Goal: Communication & Community: Answer question/provide support

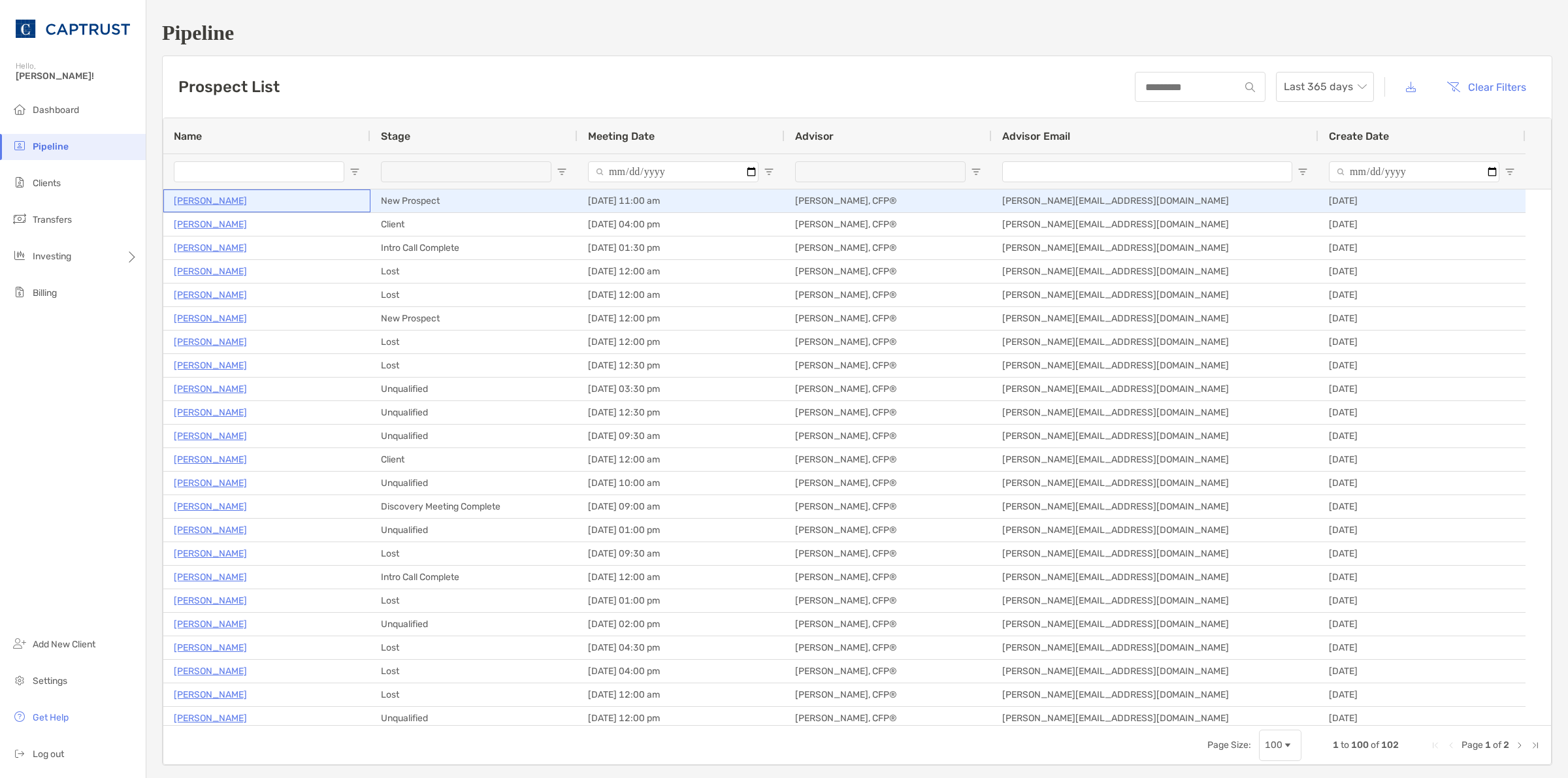
click at [228, 202] on p "[PERSON_NAME]" at bounding box center [211, 201] width 73 height 16
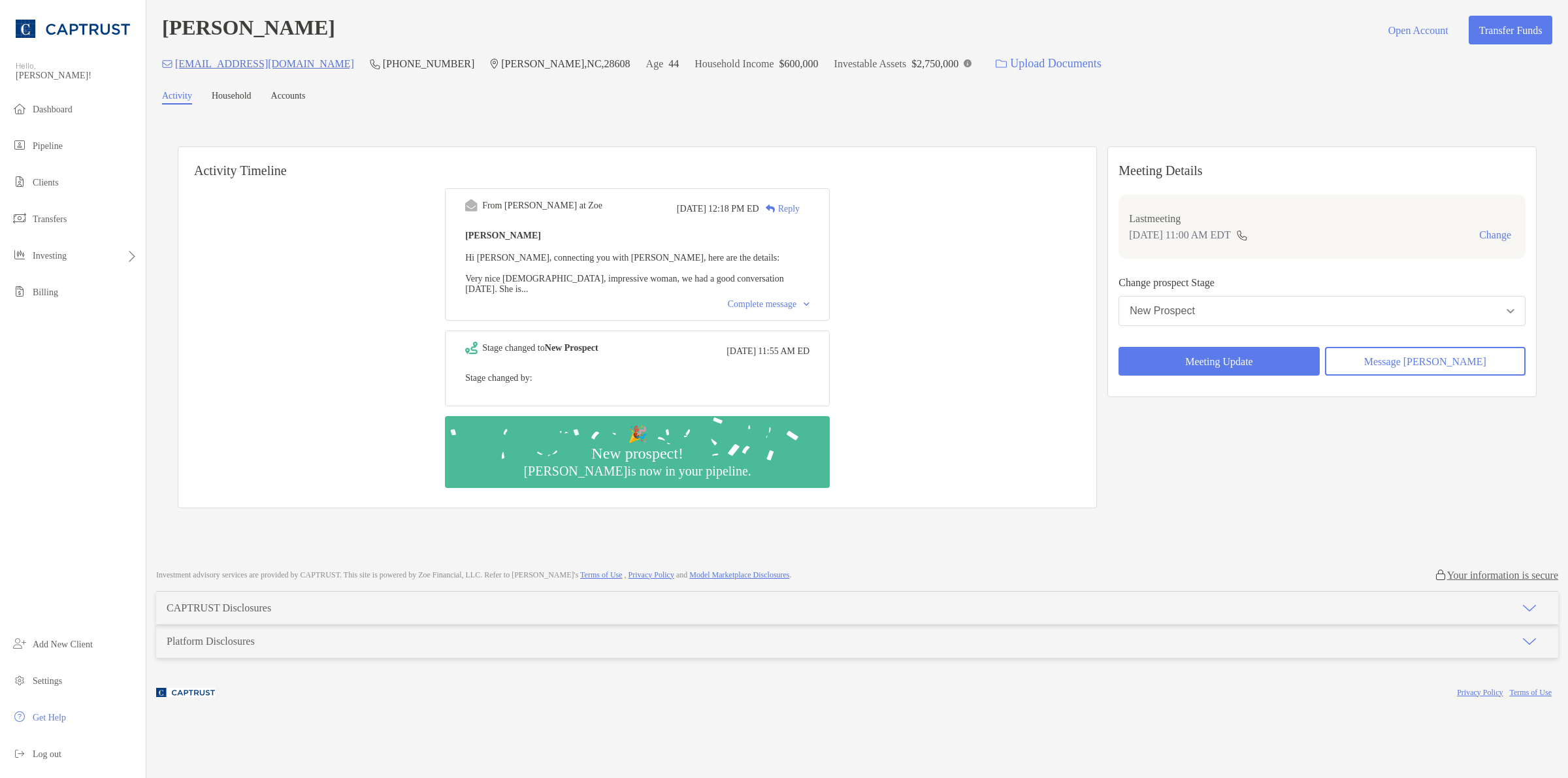
click at [827, 293] on div "From [PERSON_NAME] at [PERSON_NAME][DATE] 12:18 PM ED Reply [PERSON_NAME] Hi [P…" at bounding box center [636, 254] width 384 height 133
click at [810, 299] on div "Complete message" at bounding box center [768, 304] width 81 height 11
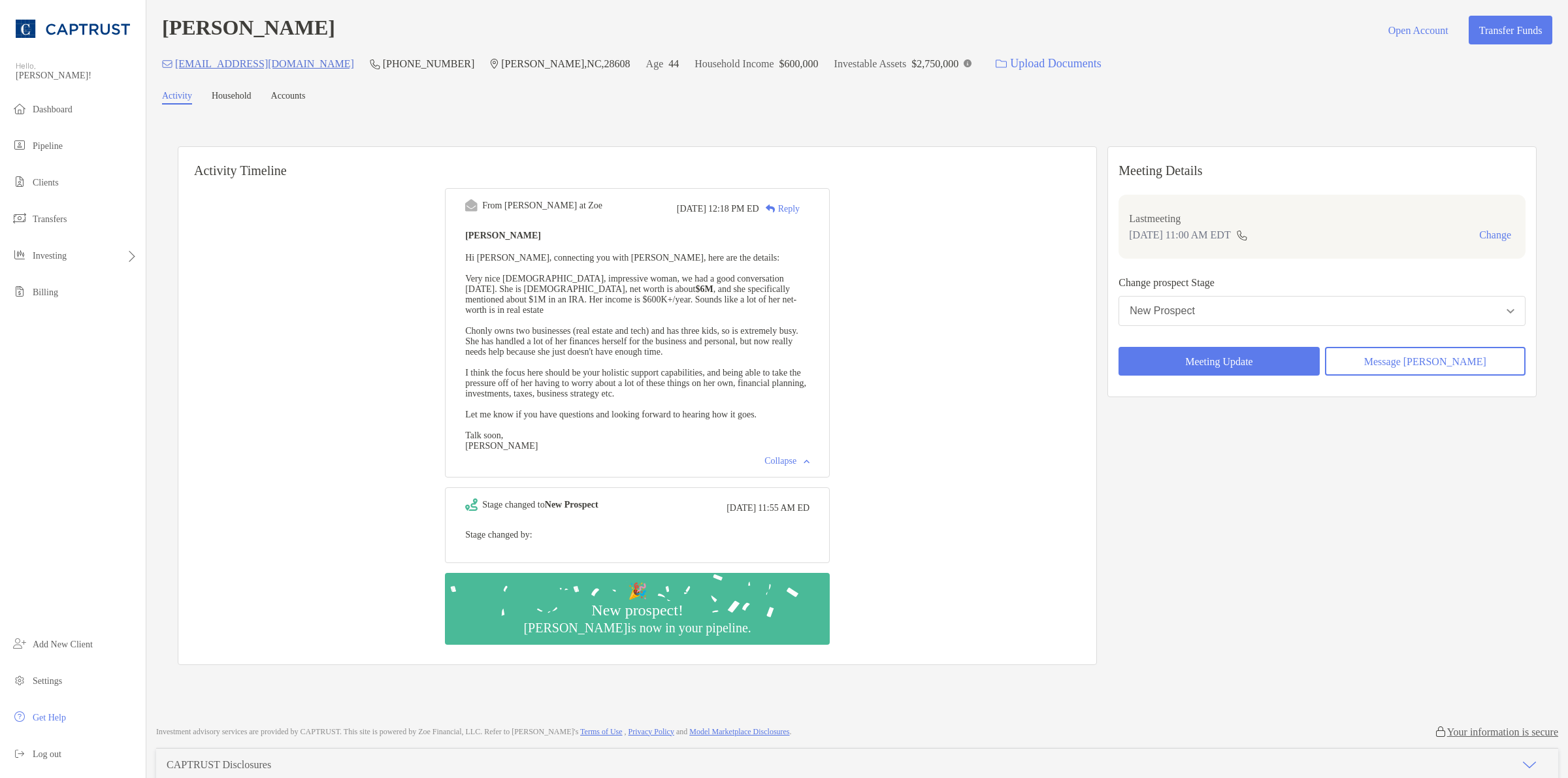
click at [1180, 318] on button "New Prospect" at bounding box center [1322, 311] width 407 height 30
click at [1205, 545] on div "Meeting Details Last meeting Oct 7, 11:00 AM EDT Change Change prospect Stage N…" at bounding box center [1322, 406] width 429 height 519
click at [1227, 306] on button "New Prospect" at bounding box center [1322, 311] width 407 height 30
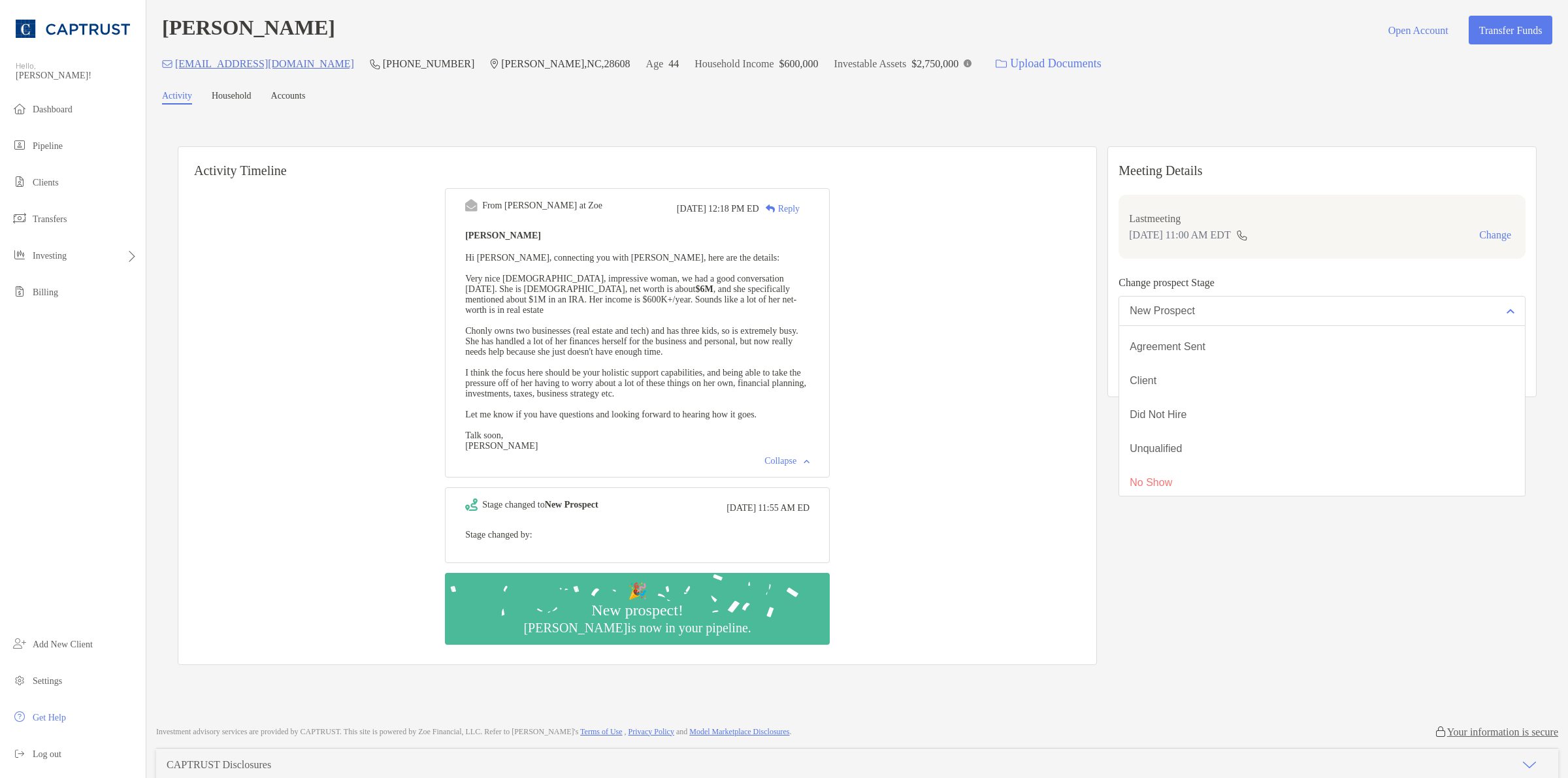
scroll to position [102, 0]
click at [1245, 568] on div "Meeting Details Last meeting Oct 7, 11:00 AM EDT Change Change prospect Stage N…" at bounding box center [1322, 406] width 429 height 519
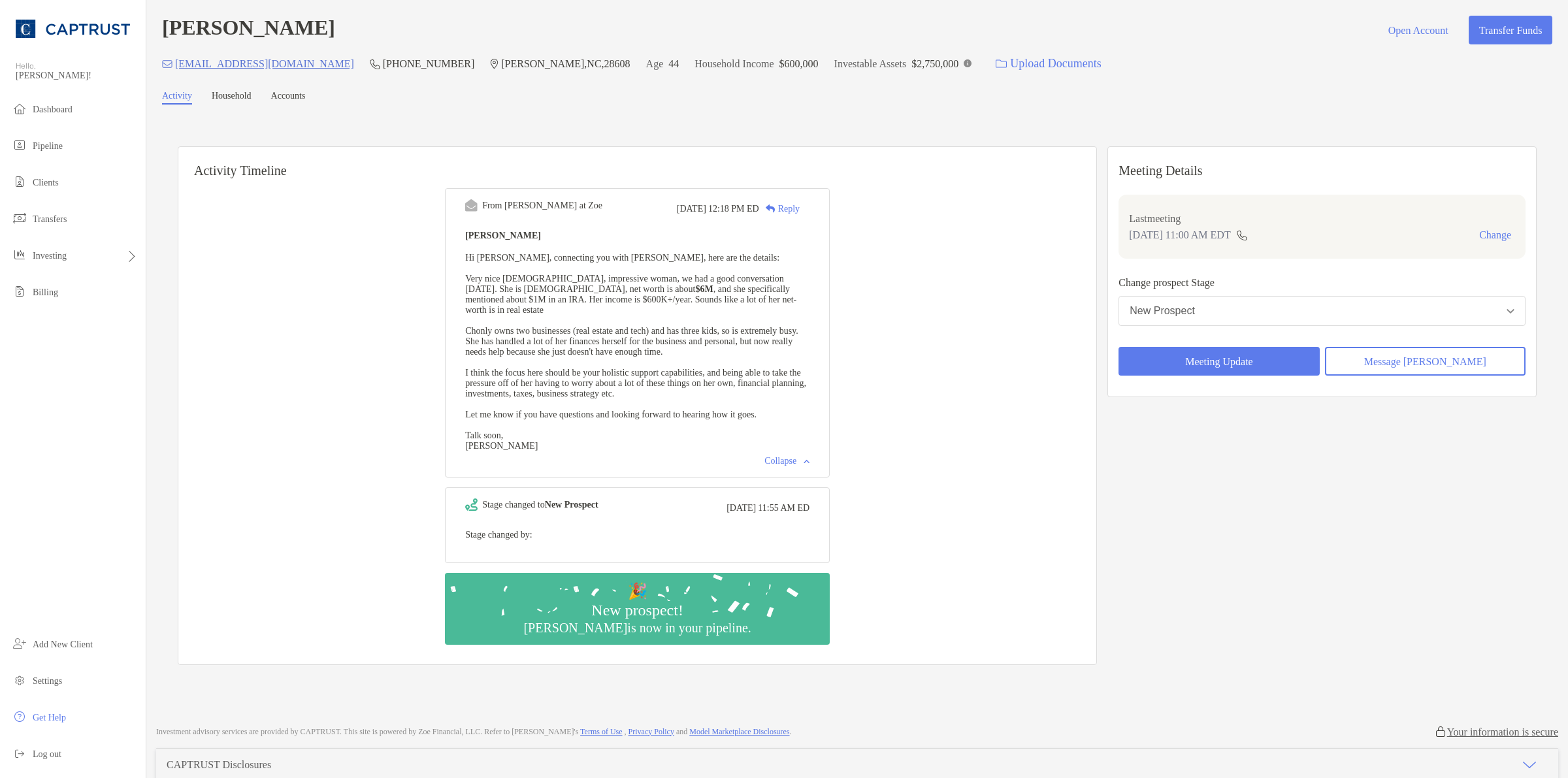
click at [1194, 318] on button "New Prospect" at bounding box center [1322, 311] width 407 height 30
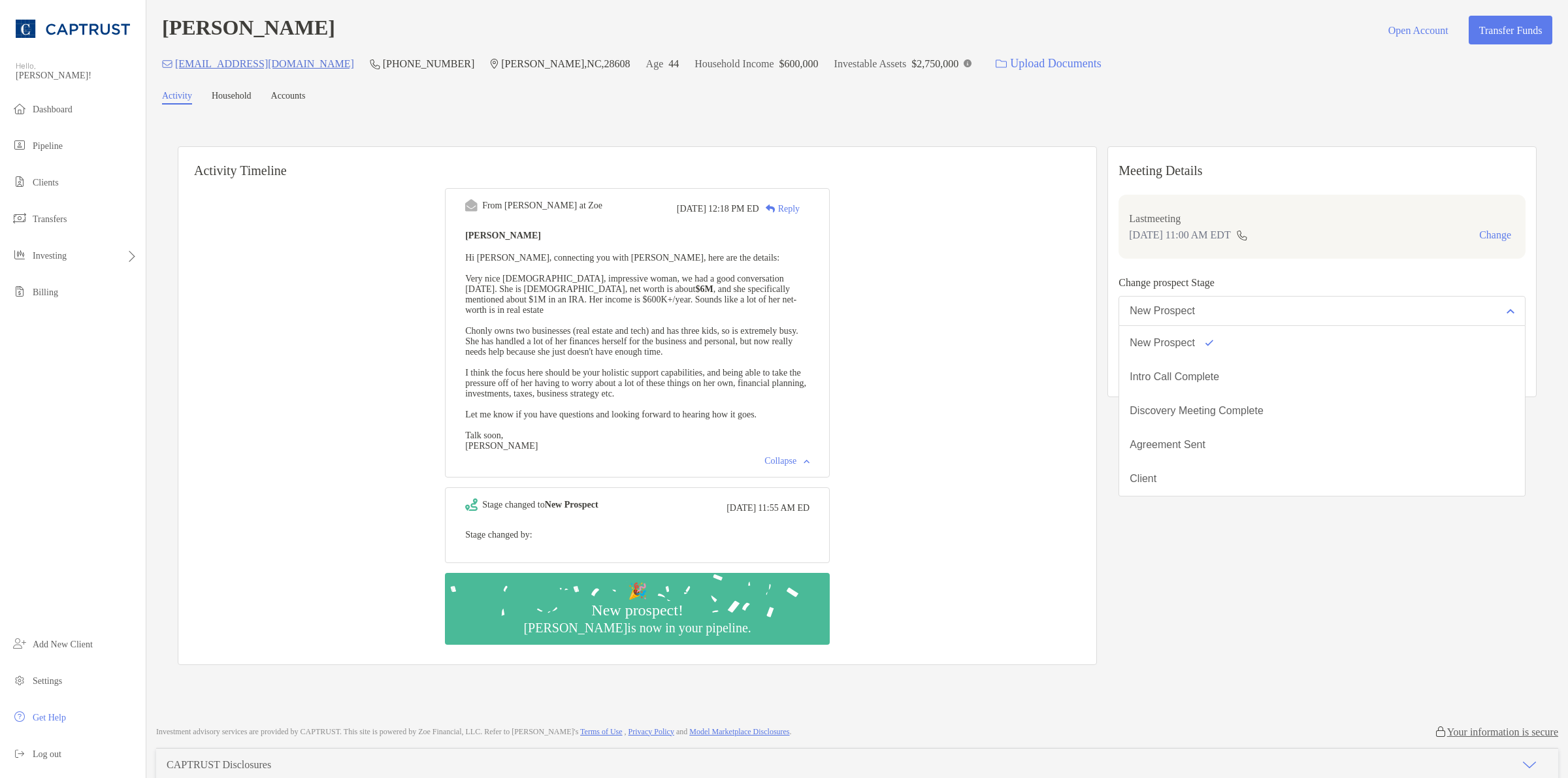
click at [1236, 576] on div "Meeting Details Last meeting Oct 7, 11:00 AM EDT Change Change prospect Stage N…" at bounding box center [1322, 406] width 429 height 519
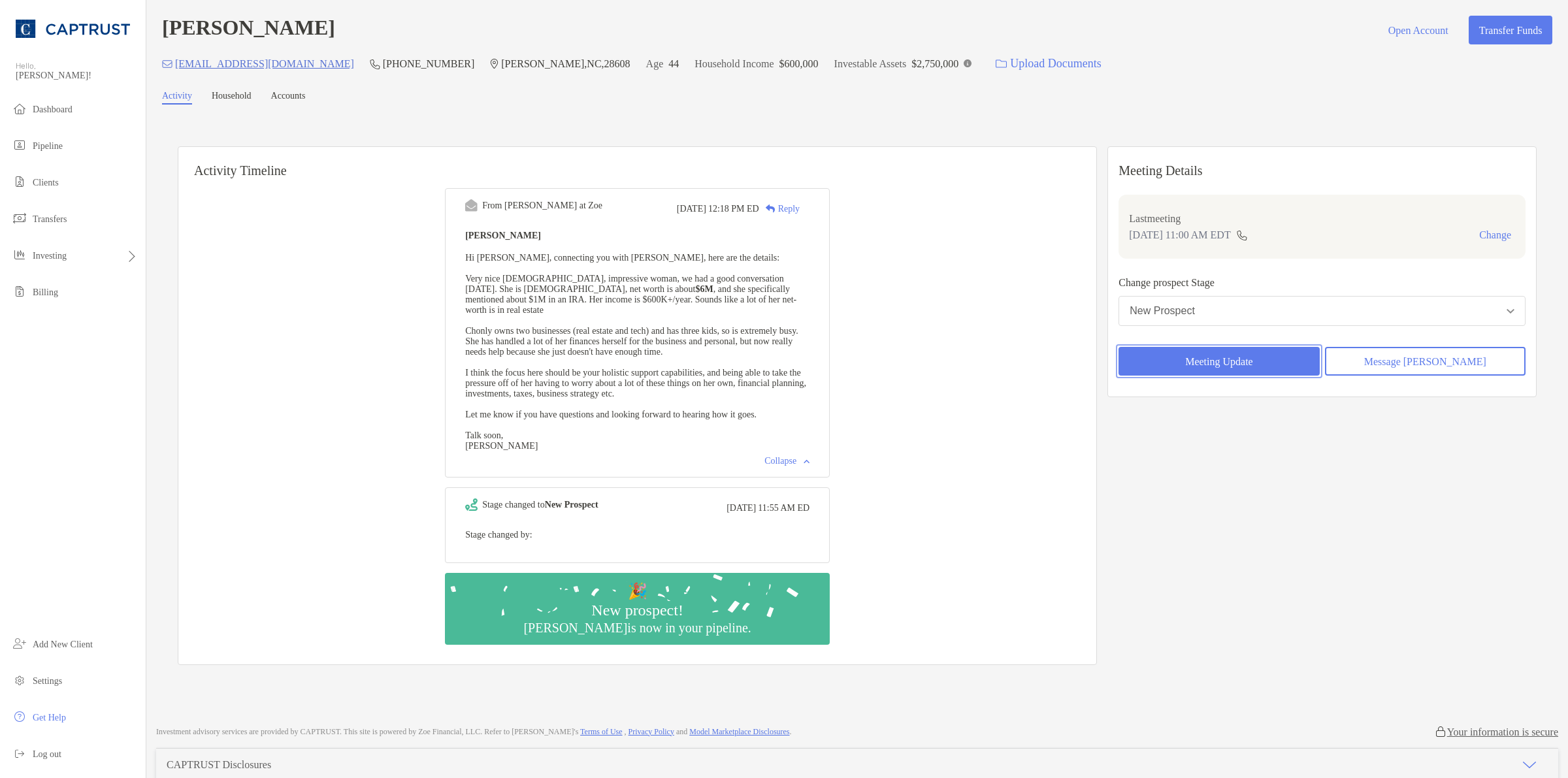
click at [1209, 373] on button "Meeting Update" at bounding box center [1218, 361] width 201 height 28
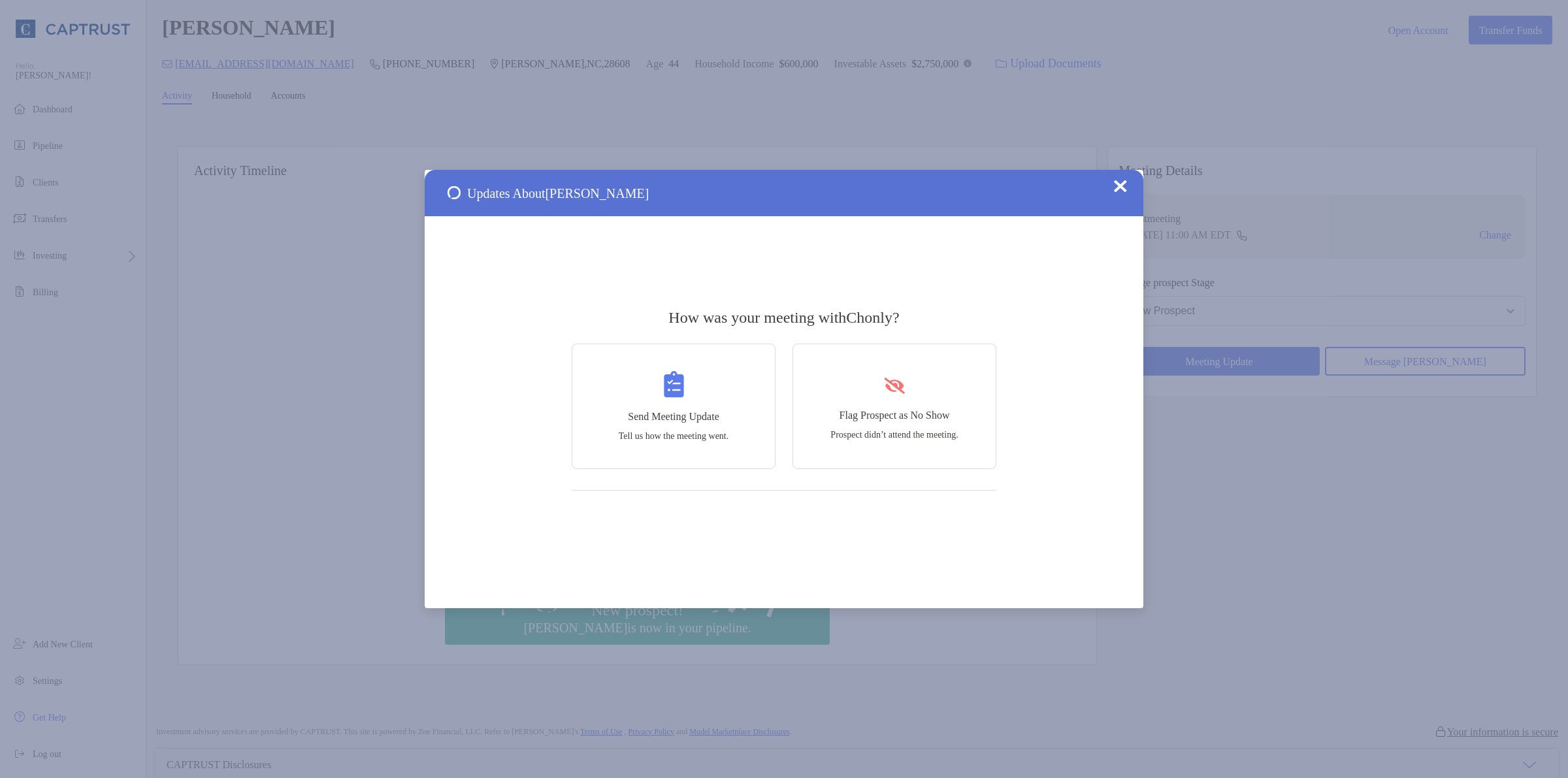
click at [788, 377] on div "Send Meeting Update Tell us how the meeting went. Flag Prospect as No Show Pros…" at bounding box center [784, 414] width 424 height 154
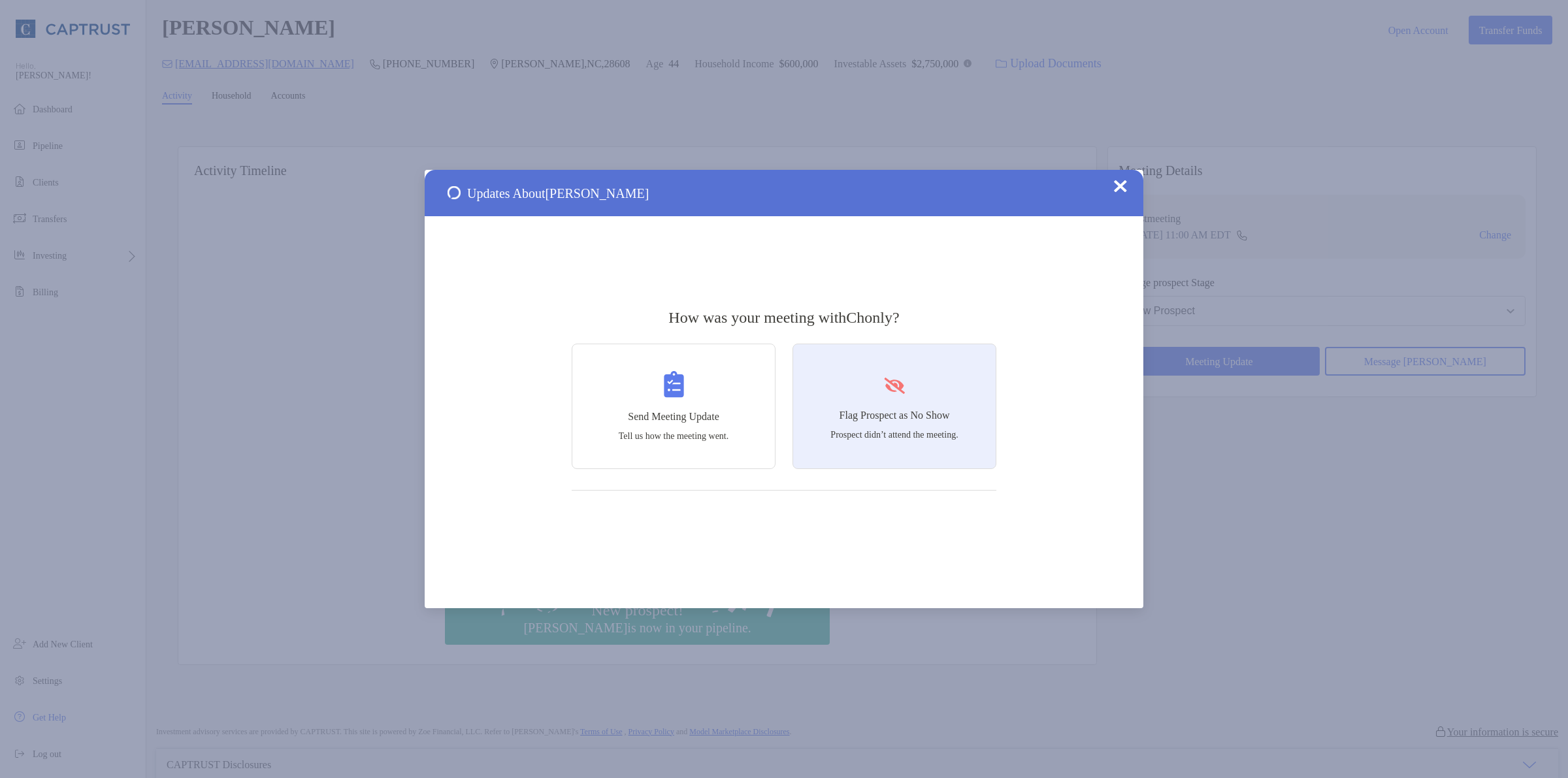
click at [879, 387] on div "Flag Prospect as No Show Prospect didn’t attend the meeting." at bounding box center [894, 406] width 204 height 125
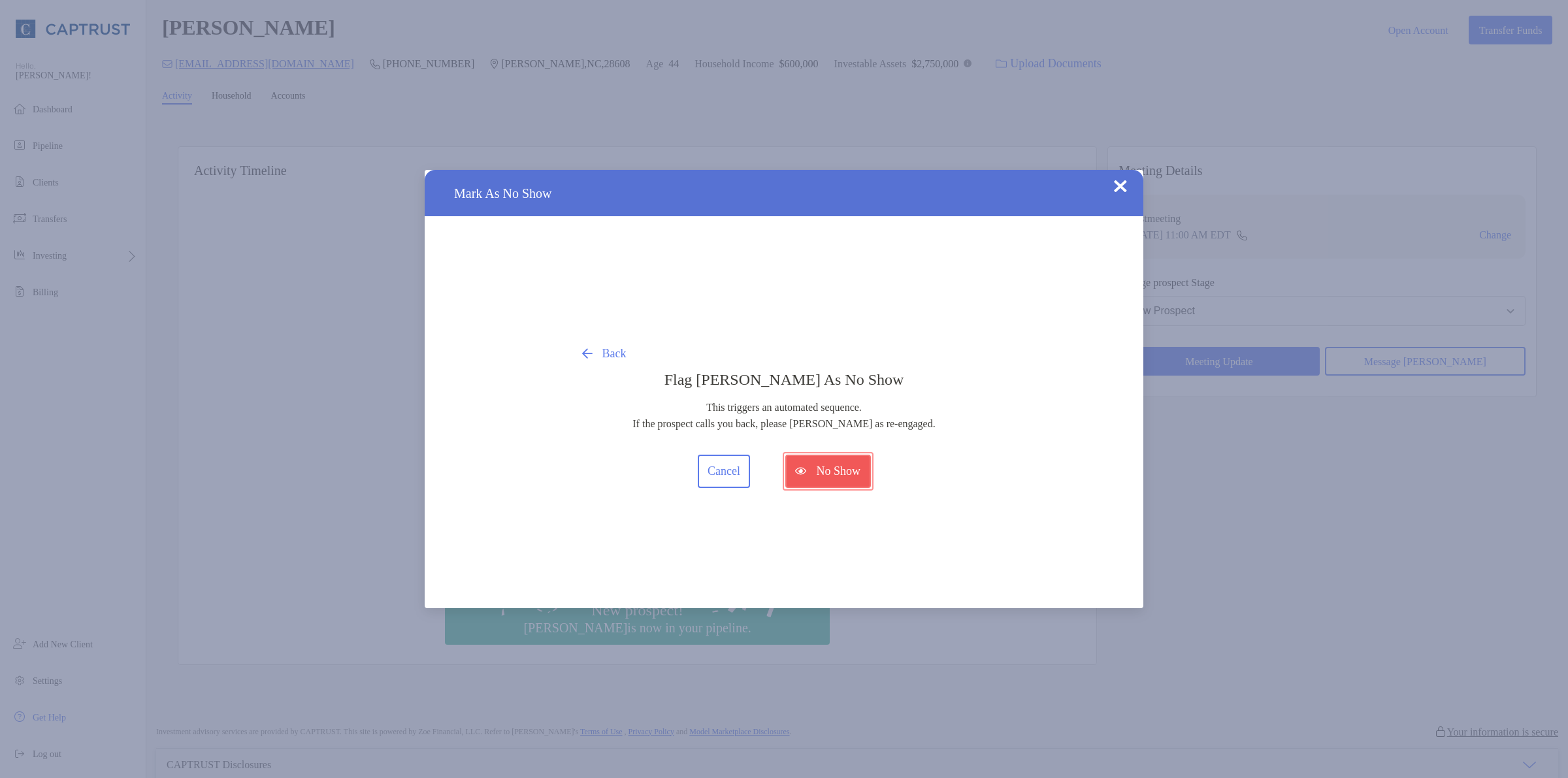
click at [853, 468] on button "No Show" at bounding box center [827, 471] width 85 height 33
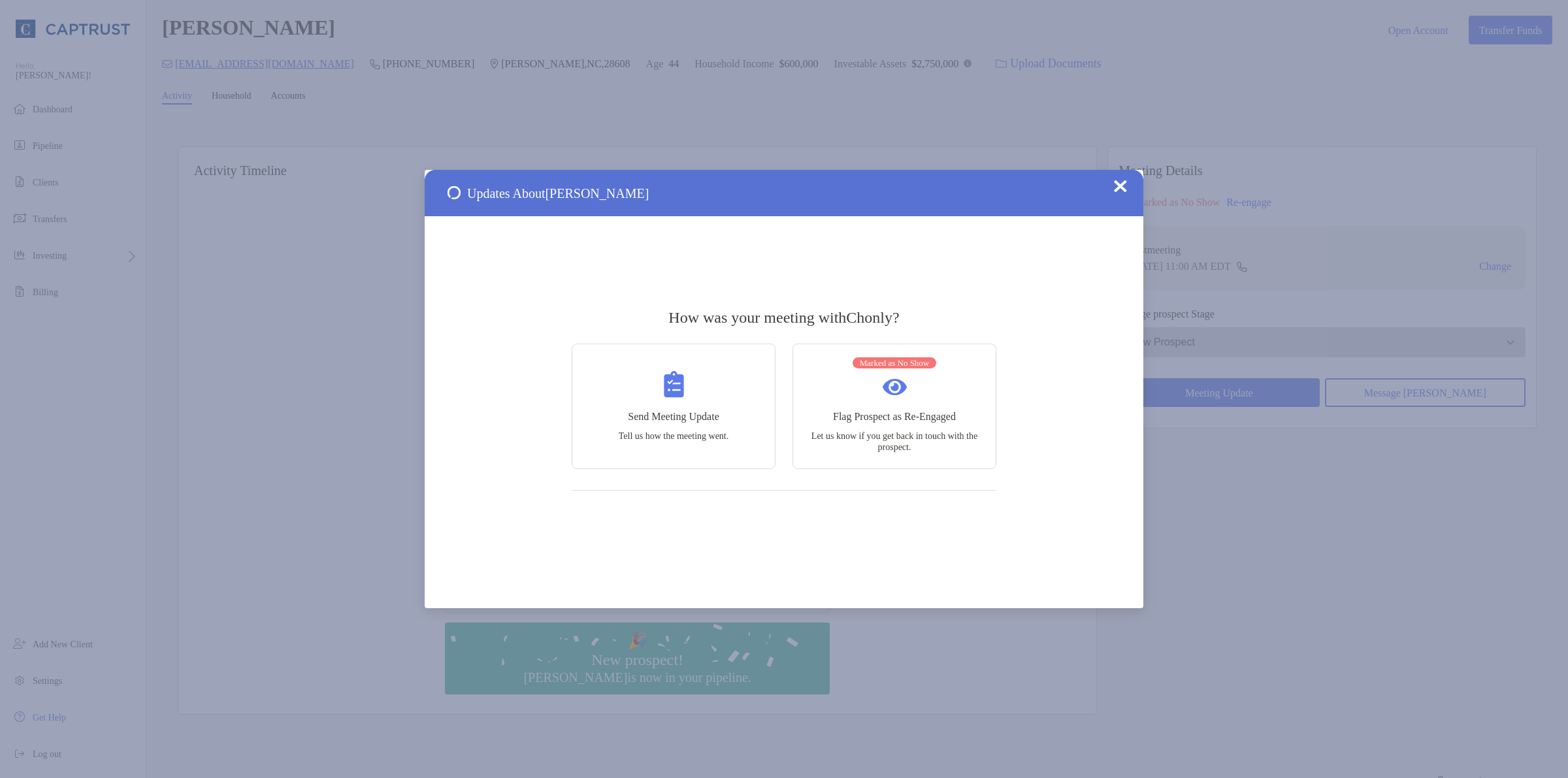
click at [1308, 524] on div "Updates About Chonly Mcgowan How was your meeting with Chonly ? Send Meeting Up…" at bounding box center [784, 389] width 1568 height 778
click at [1124, 181] on img at bounding box center [1121, 186] width 13 height 13
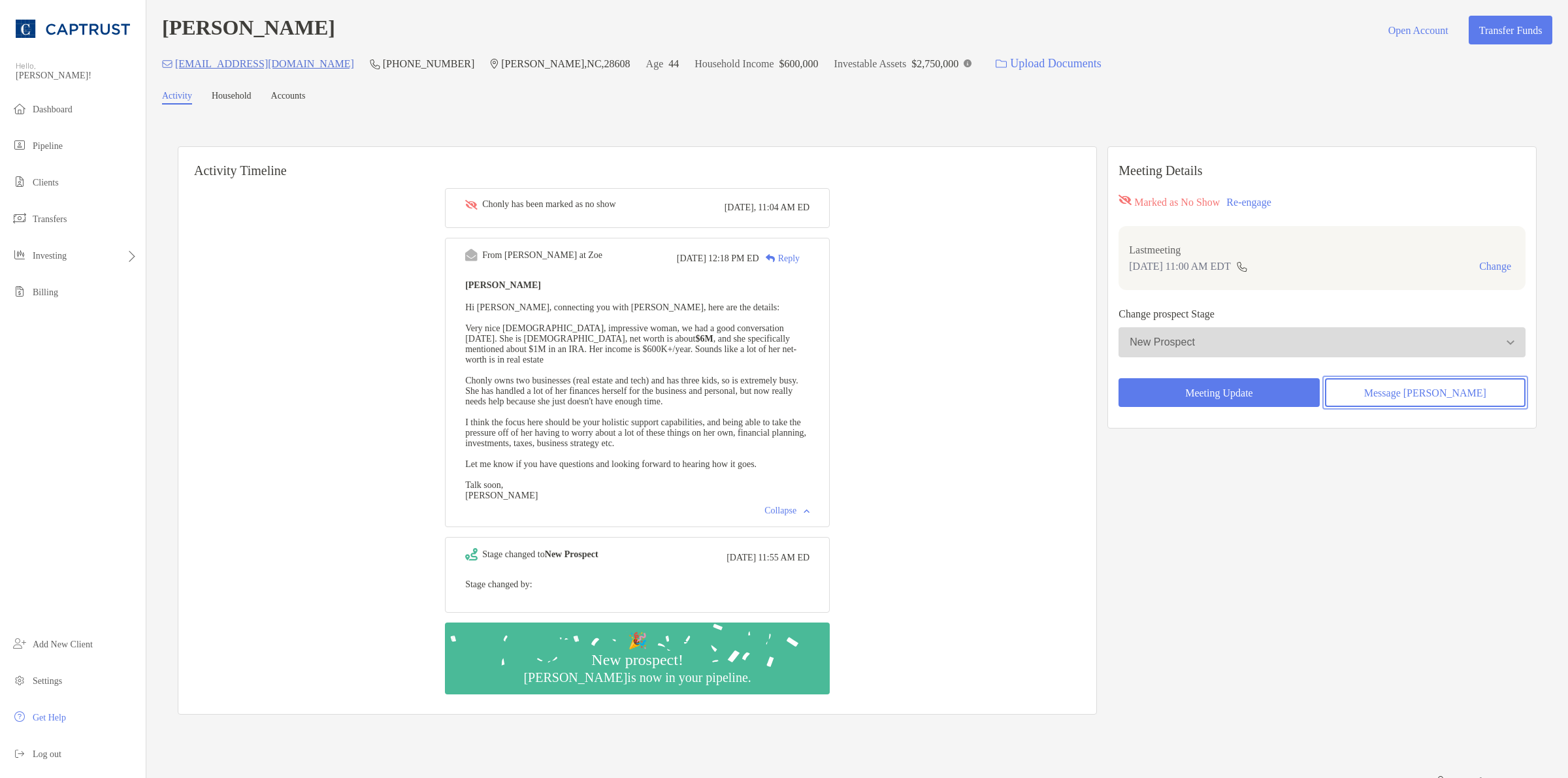
click at [1386, 390] on button "Message Zoe" at bounding box center [1425, 392] width 201 height 28
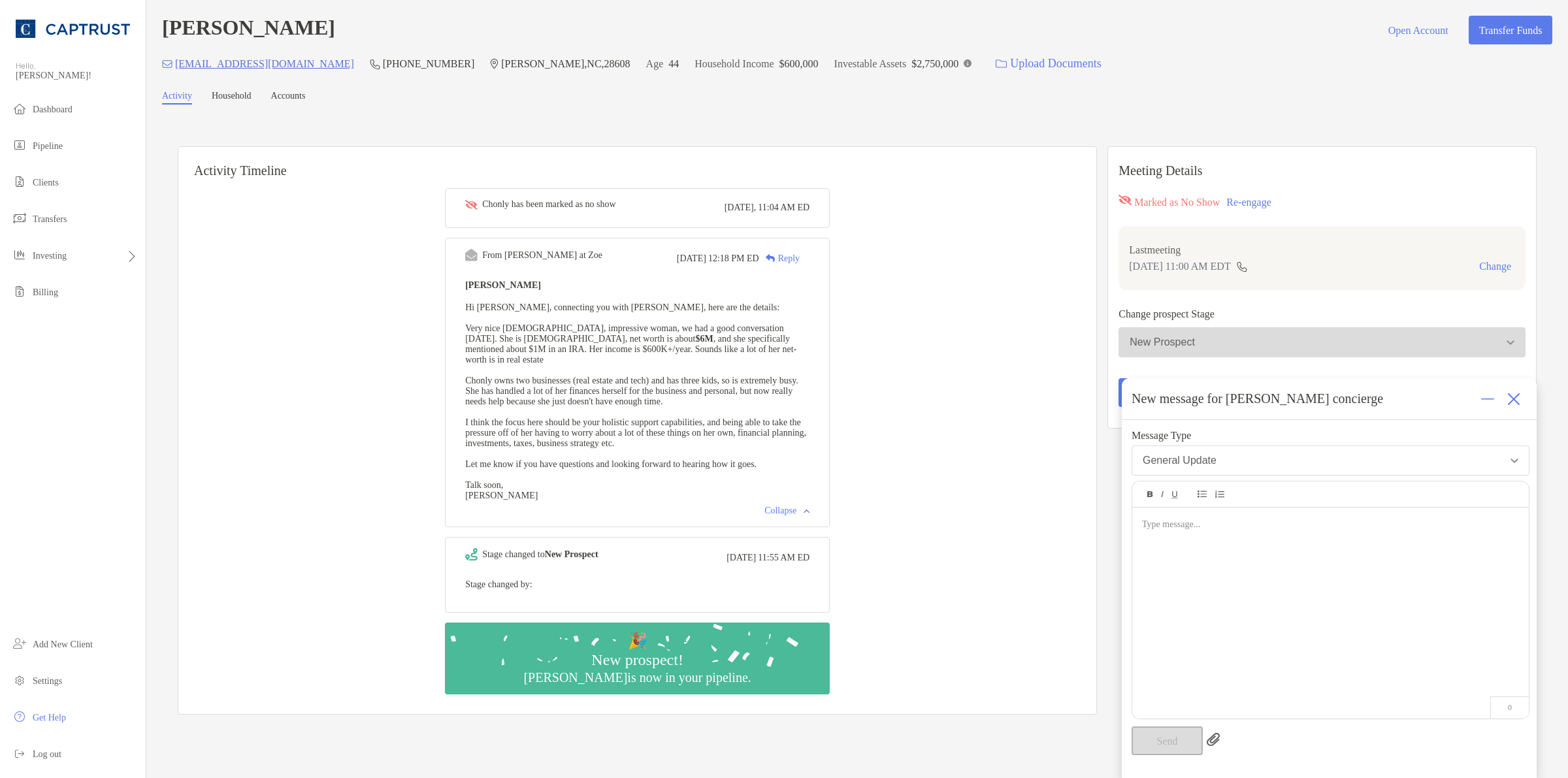
click at [1249, 572] on div at bounding box center [1331, 607] width 397 height 198
click at [1145, 736] on button "Send" at bounding box center [1167, 741] width 72 height 28
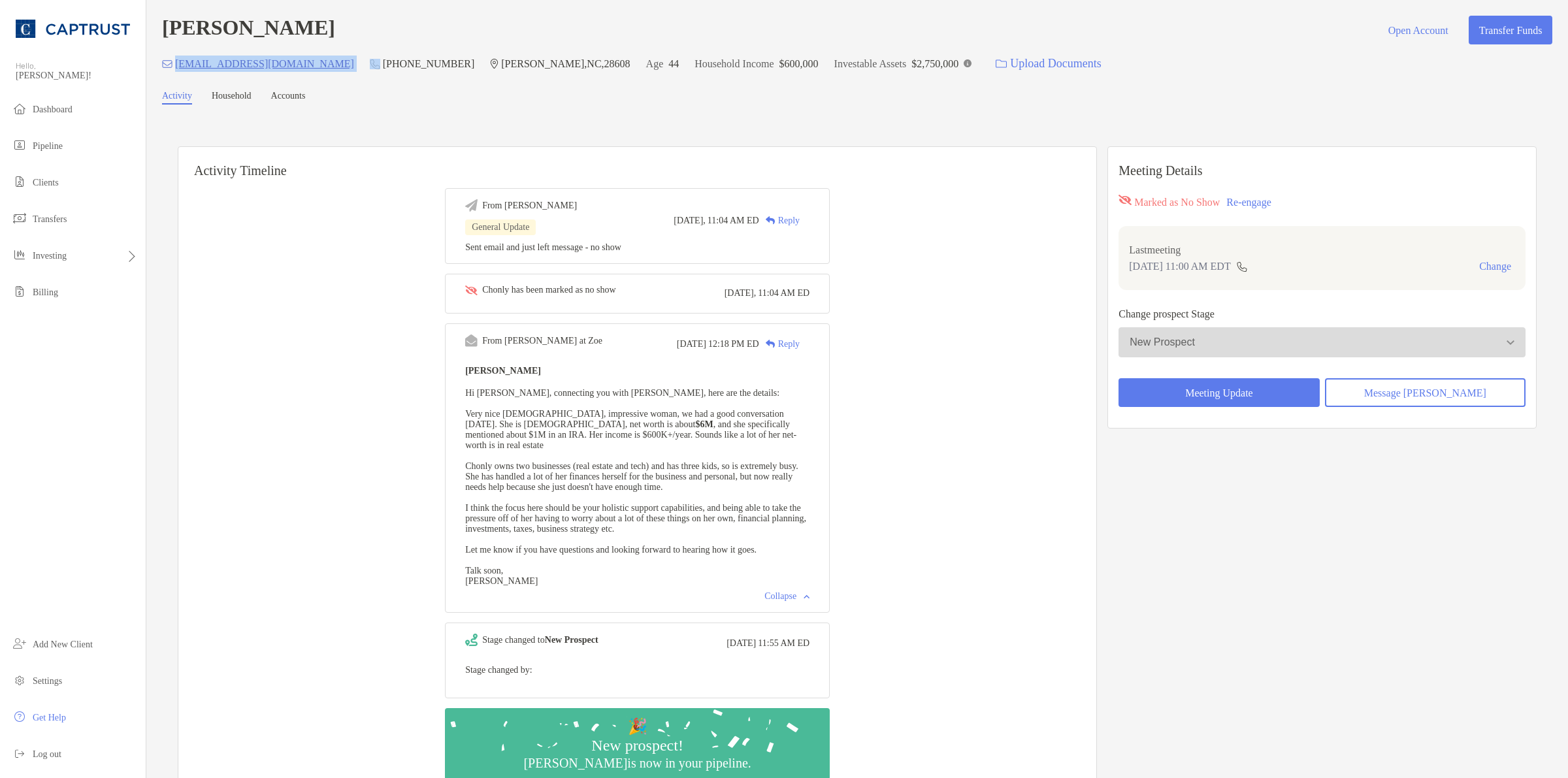
drag, startPoint x: 276, startPoint y: 58, endPoint x: 175, endPoint y: 71, distance: 101.8
click at [175, 71] on div "chonly@gmail.com (919) 332-1292 Boone , NC , 28608 Age 44 Household Income $600…" at bounding box center [857, 63] width 1391 height 28
copy p "chonly@gmail.com"
click at [1270, 330] on button "New Prospect" at bounding box center [1322, 342] width 407 height 30
click at [1275, 197] on button "Re-engage" at bounding box center [1249, 202] width 52 height 15
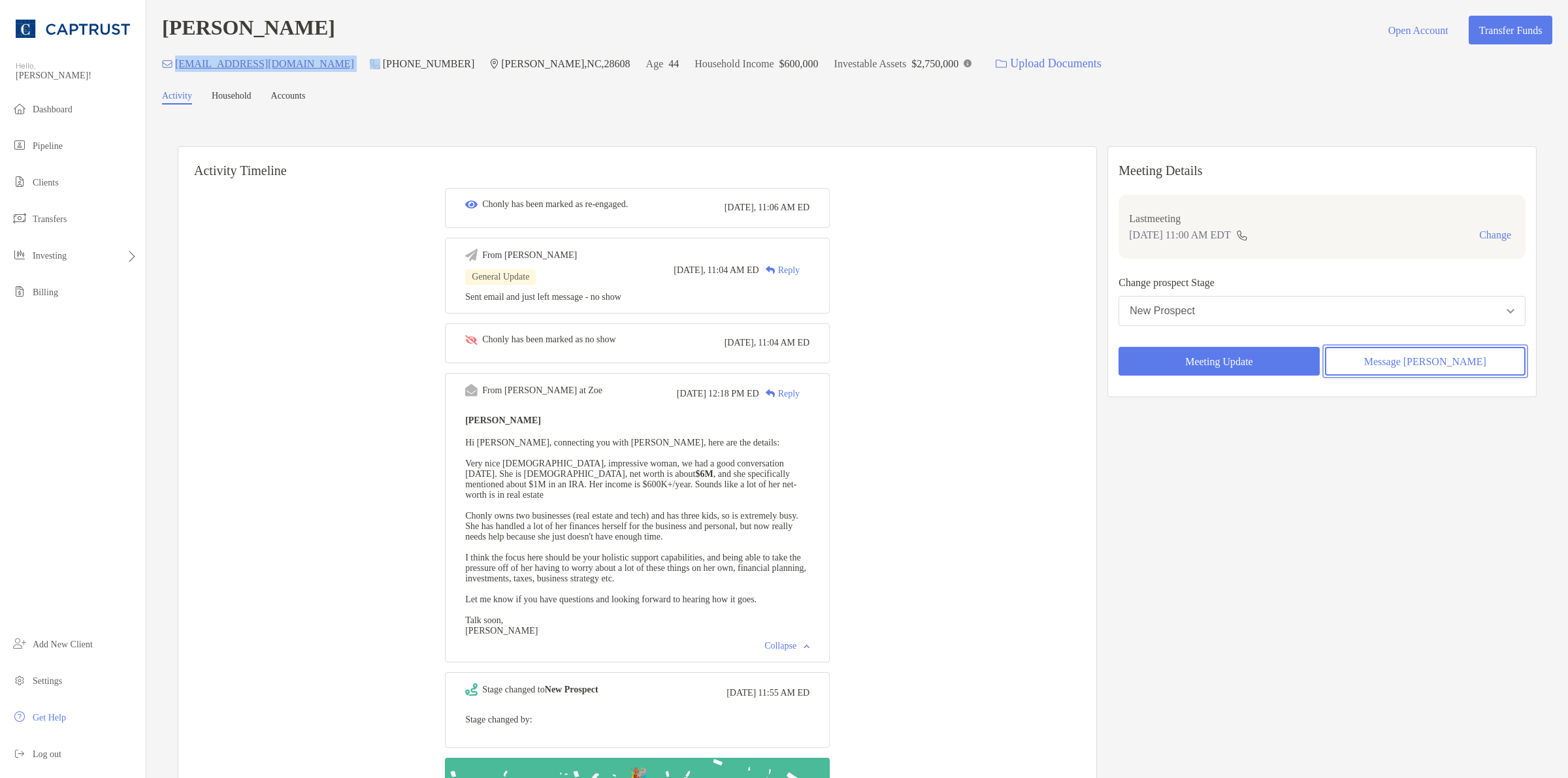
click at [1454, 359] on button "Message Zoe" at bounding box center [1425, 361] width 201 height 28
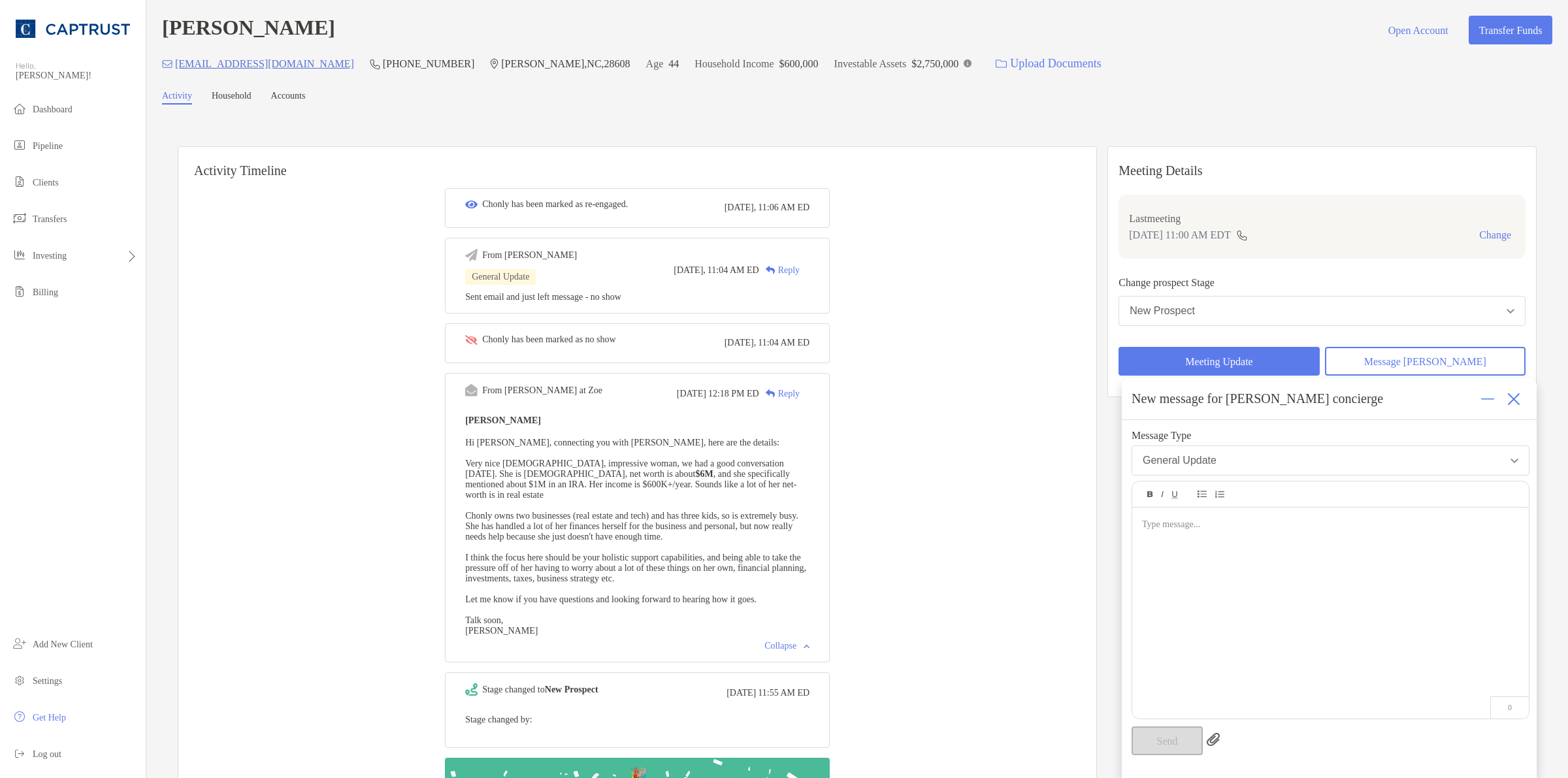
click at [1291, 603] on div at bounding box center [1331, 607] width 397 height 198
click at [1181, 733] on button "Send" at bounding box center [1167, 741] width 72 height 28
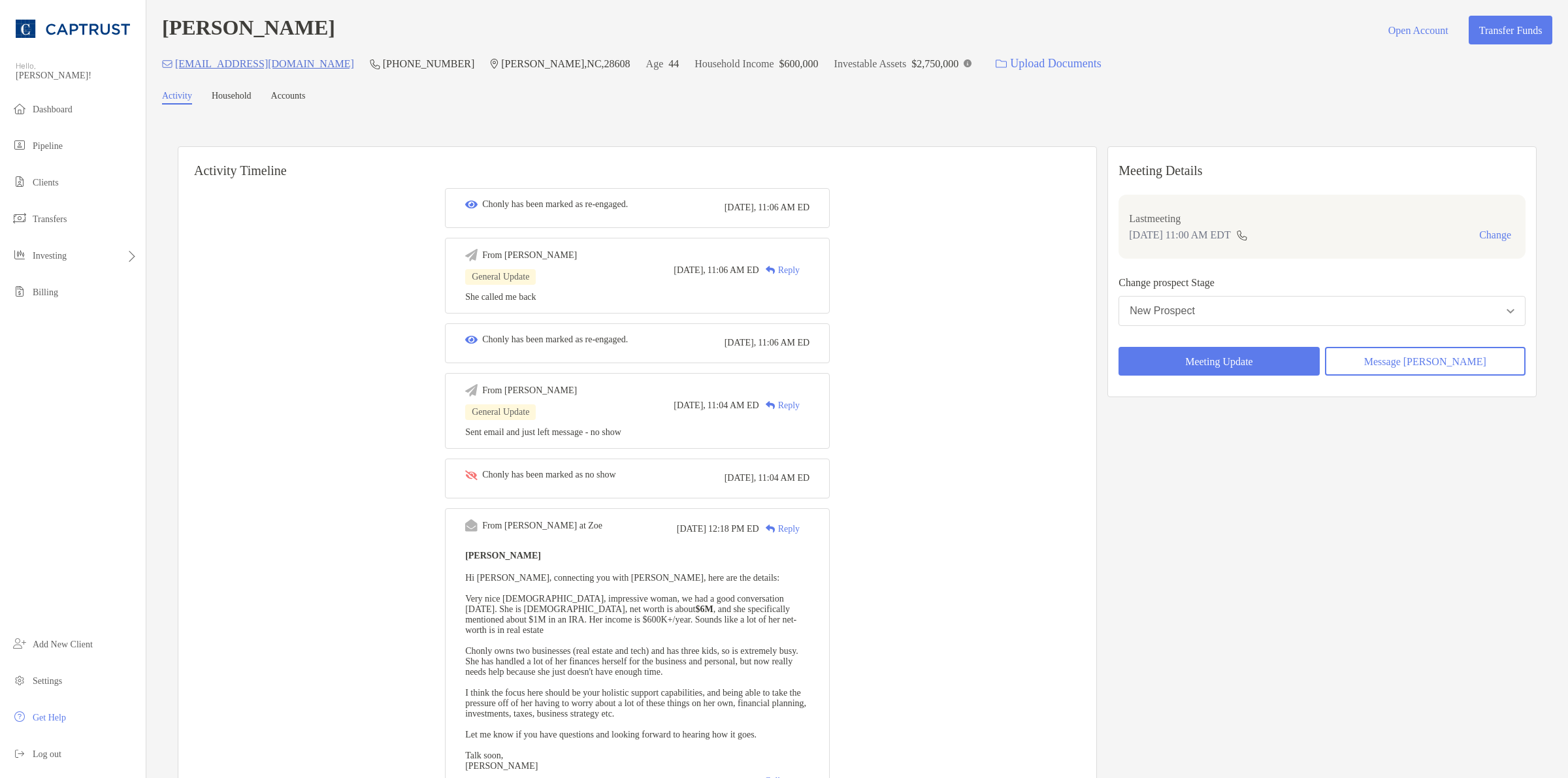
click at [295, 37] on h4 "[PERSON_NAME]" at bounding box center [248, 29] width 173 height 28
copy h4 "[PERSON_NAME]"
